Goal: Check status: Check status

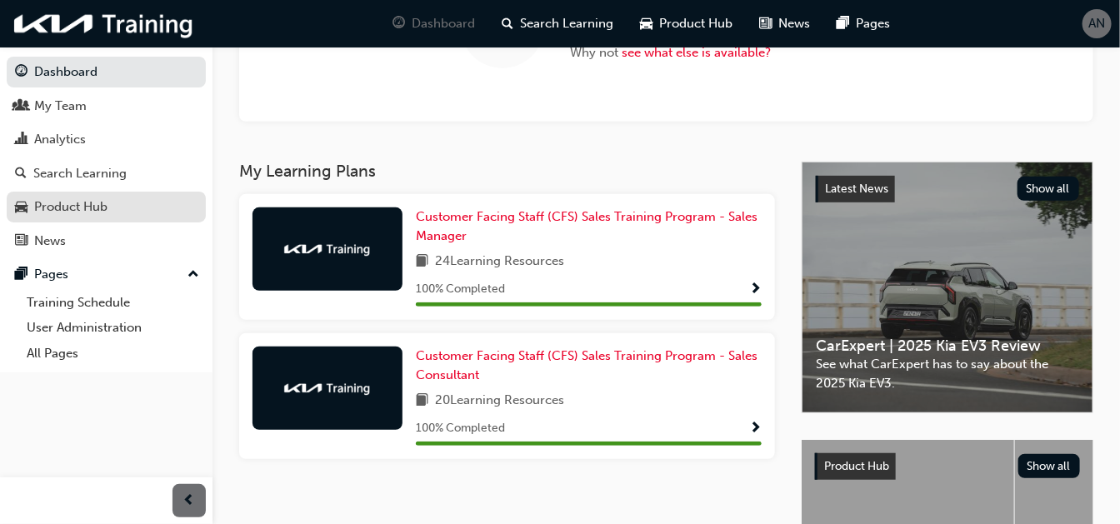
scroll to position [142, 0]
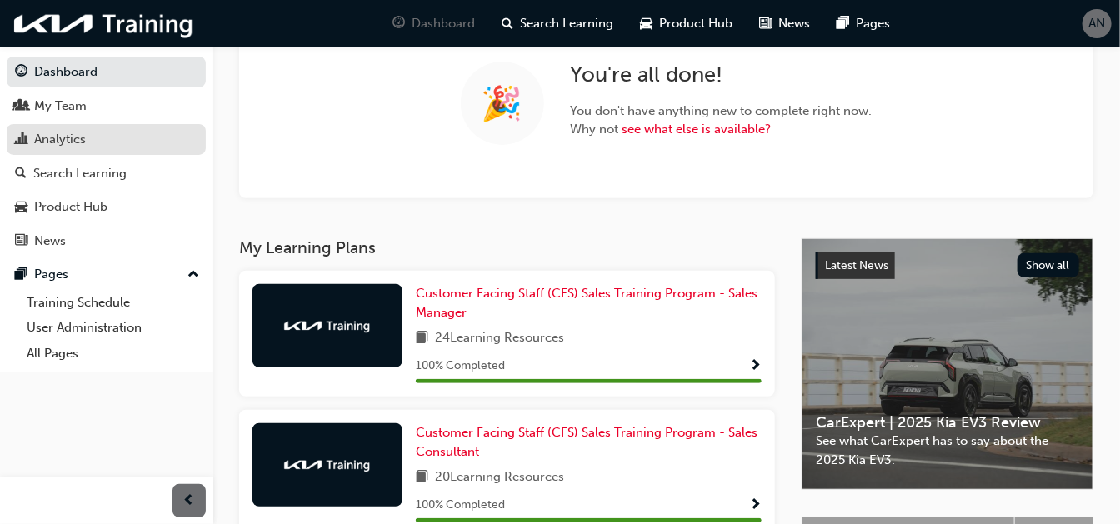
click at [103, 146] on div "Analytics" at bounding box center [106, 139] width 182 height 21
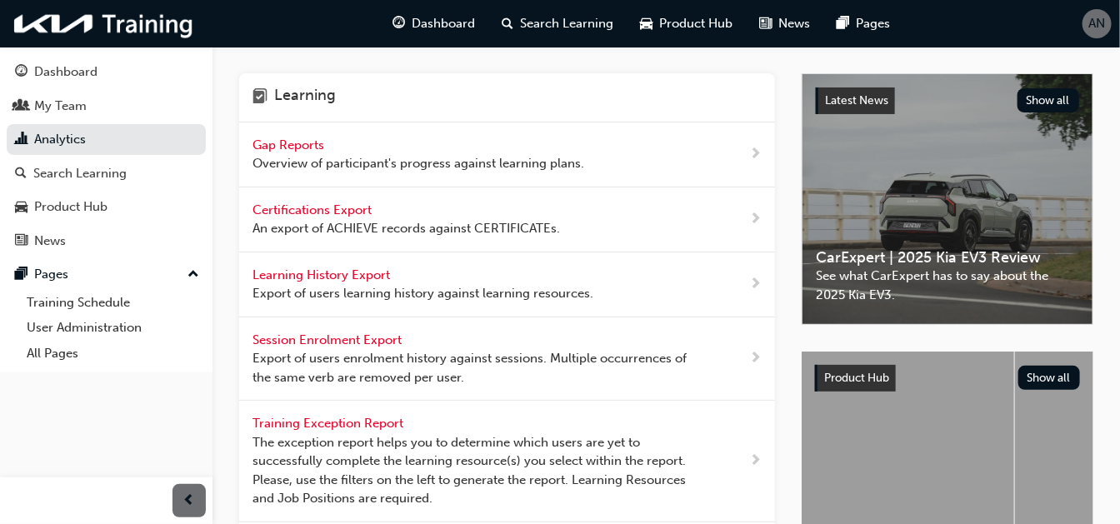
click at [304, 142] on span "Gap Reports" at bounding box center [289, 144] width 75 height 15
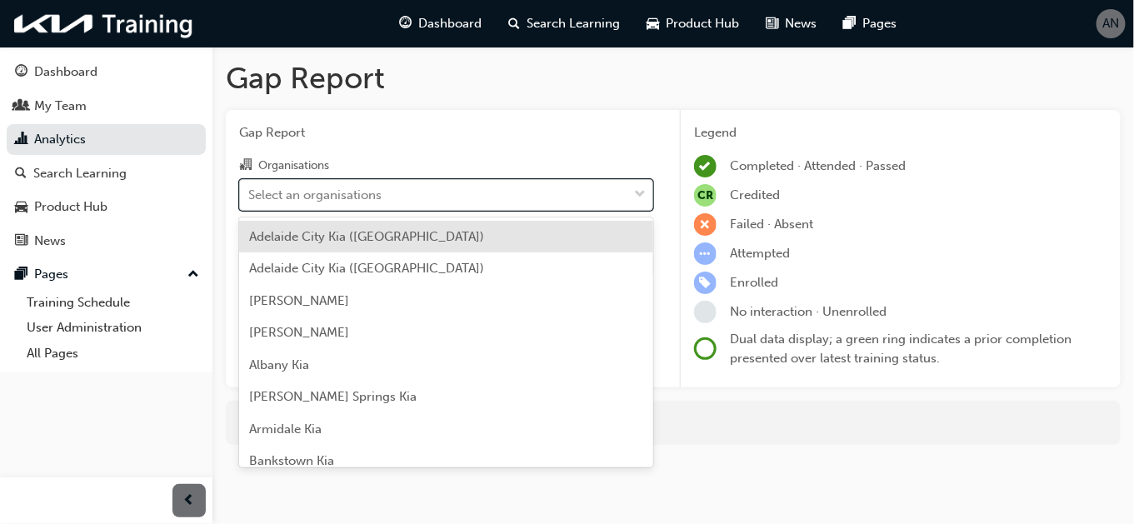
click at [425, 200] on div "Select an organisations" at bounding box center [433, 194] width 387 height 29
click at [250, 200] on input "Organisations option [GEOGRAPHIC_DATA] ([GEOGRAPHIC_DATA]) focused, 1 of 159. 1…" at bounding box center [249, 194] width 2 height 14
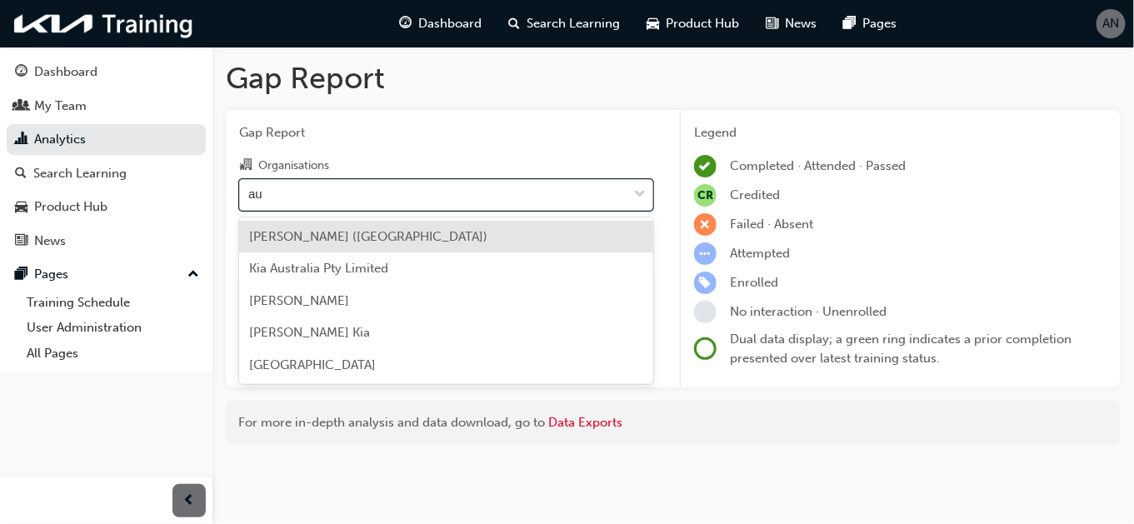
type input "aus"
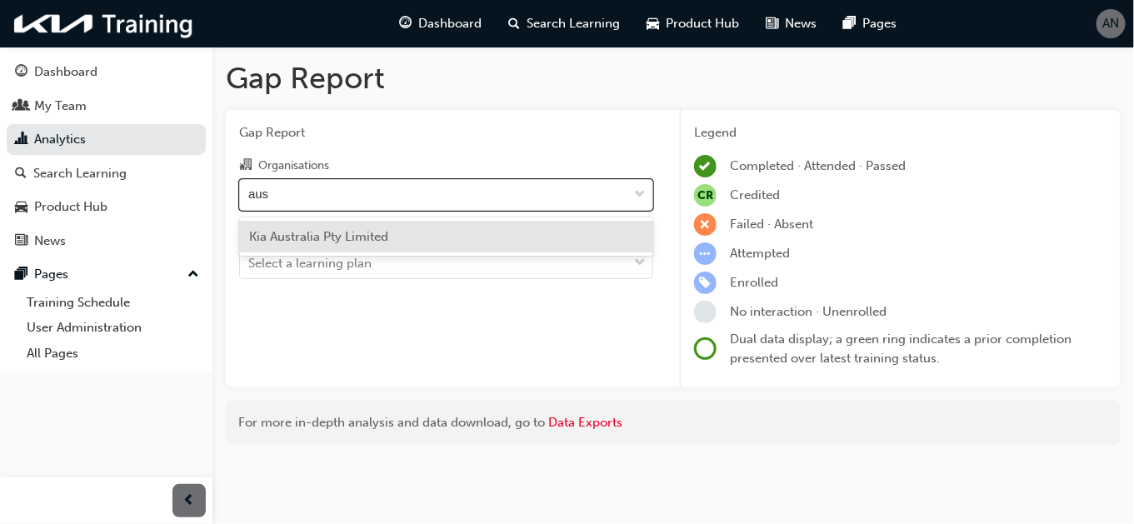
click at [398, 235] on div "Kia Australia Pty Limited" at bounding box center [446, 237] width 414 height 32
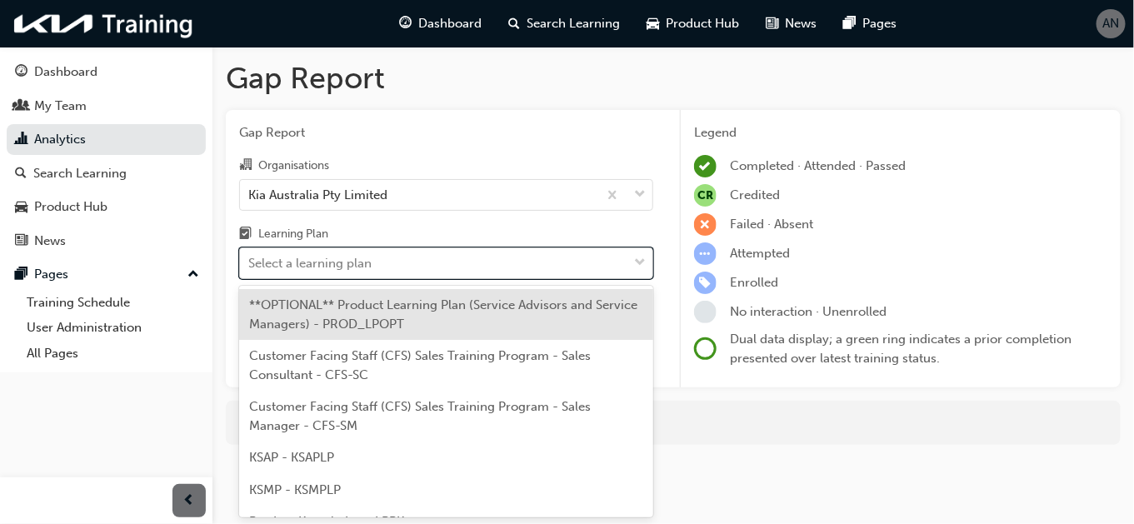
click at [402, 254] on div "Select a learning plan" at bounding box center [433, 263] width 387 height 29
click at [250, 256] on input "Learning Plan option **OPTIONAL** Product Learning Plan (Service Advisors and S…" at bounding box center [249, 263] width 2 height 14
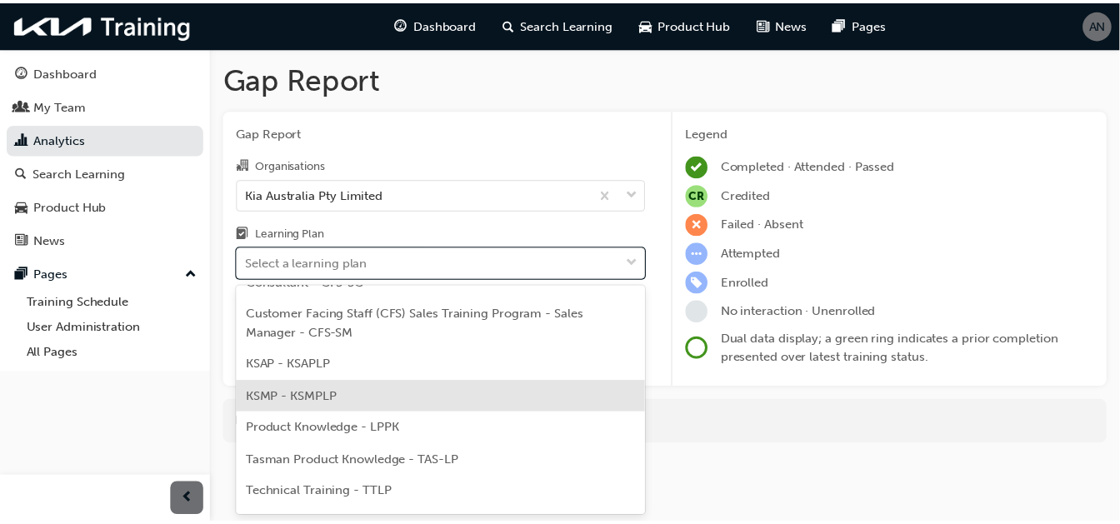
scroll to position [152, 0]
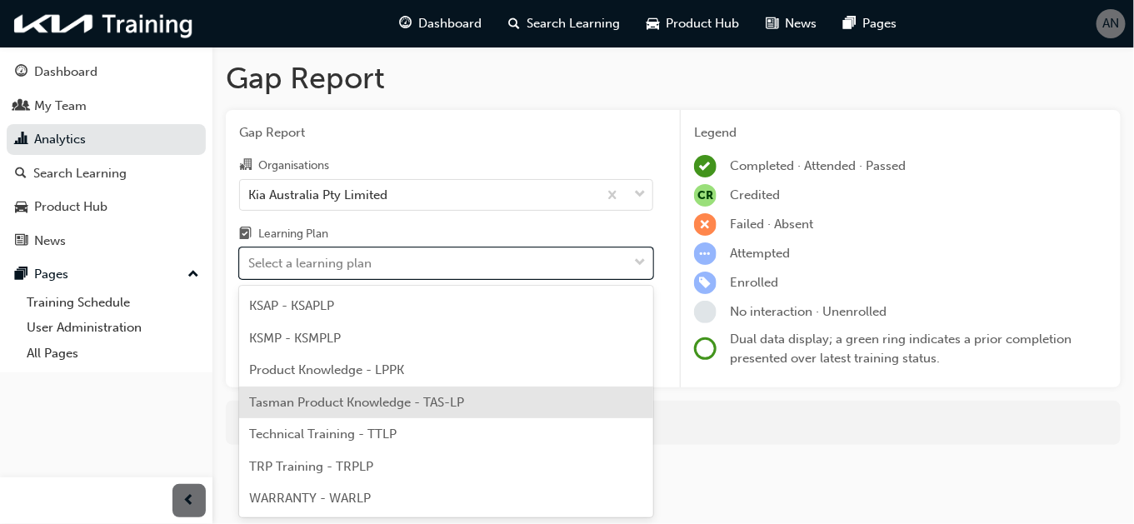
click at [403, 412] on div "Tasman Product Knowledge - TAS-LP" at bounding box center [446, 403] width 414 height 32
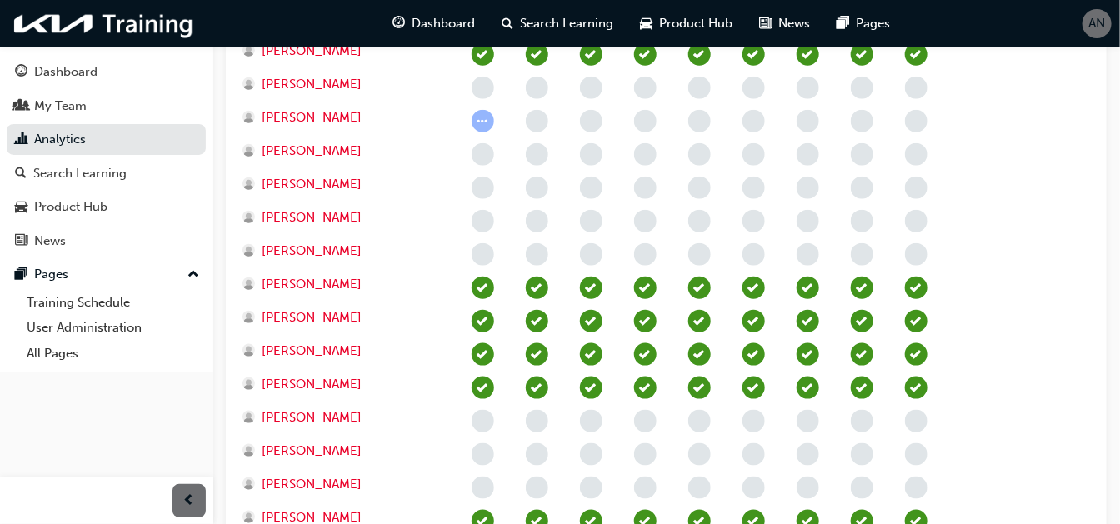
scroll to position [647, 0]
